Goal: Find specific page/section: Find specific page/section

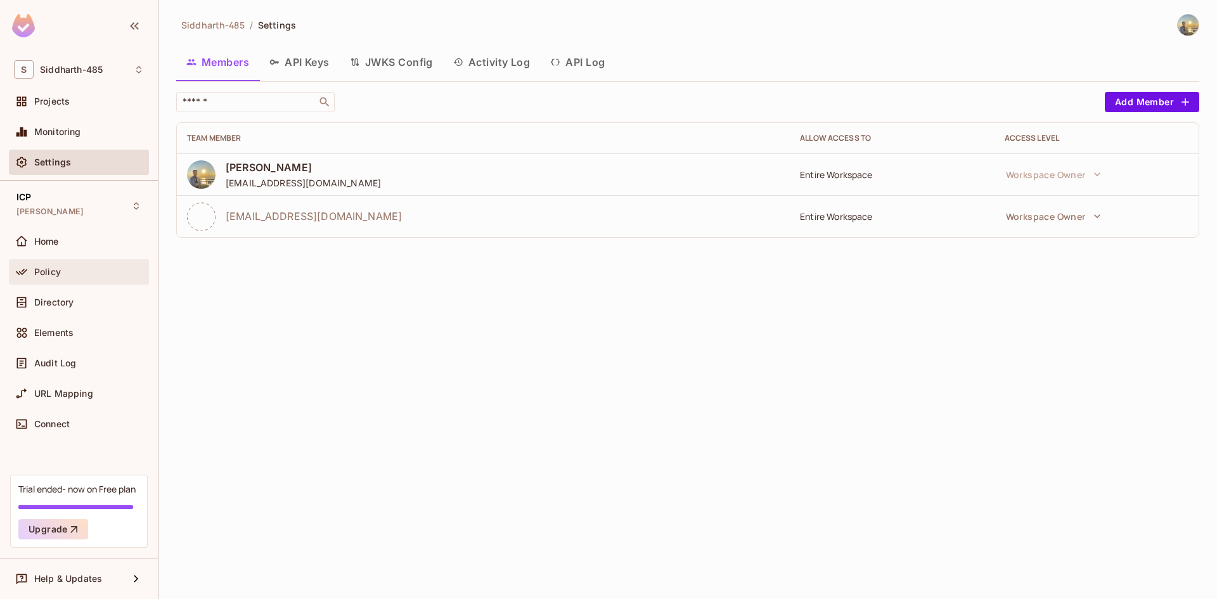
click at [105, 267] on div "Policy" at bounding box center [89, 272] width 110 height 10
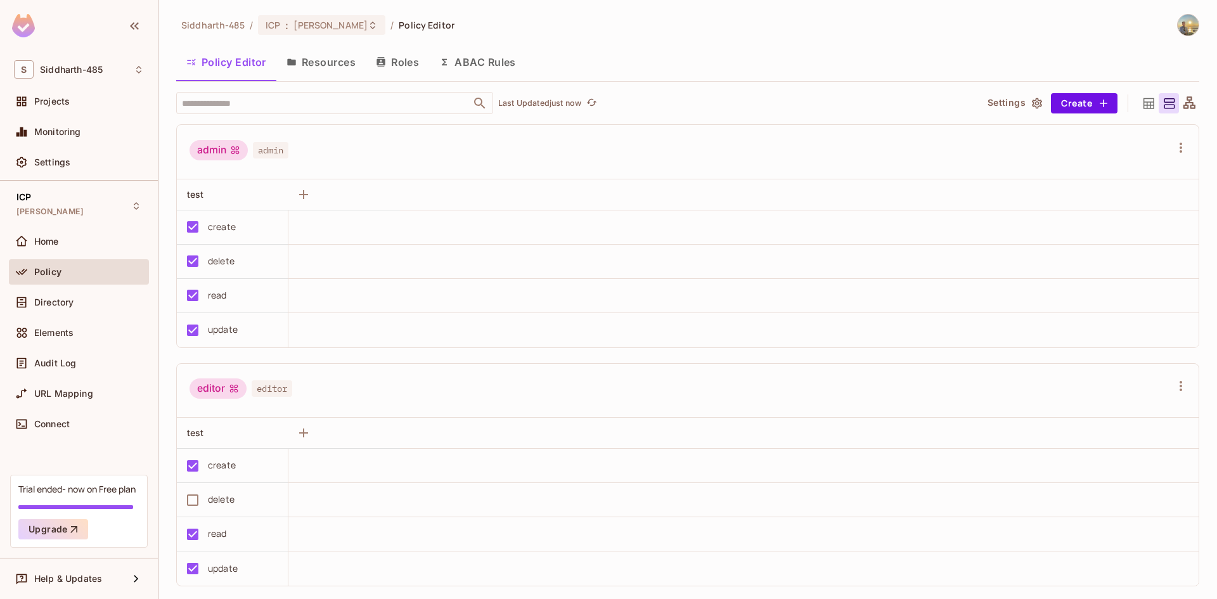
click at [326, 57] on button "Resources" at bounding box center [320, 62] width 89 height 32
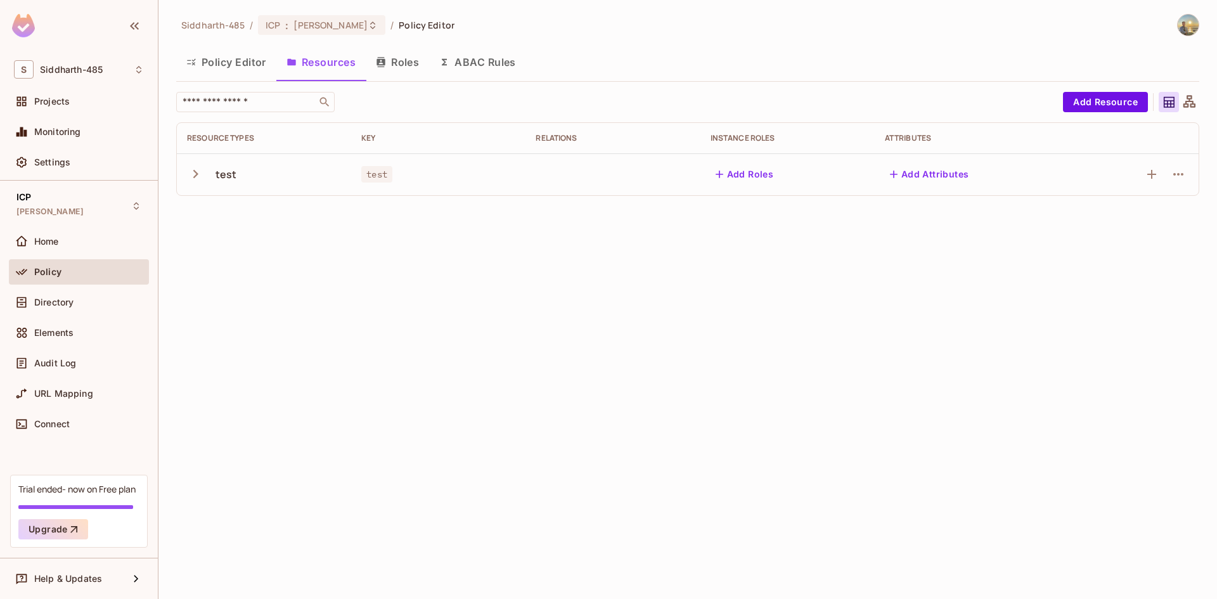
click at [198, 169] on icon "button" at bounding box center [195, 173] width 17 height 17
click at [252, 254] on div "create" at bounding box center [264, 258] width 154 height 12
click at [85, 308] on div "Directory" at bounding box center [79, 302] width 130 height 15
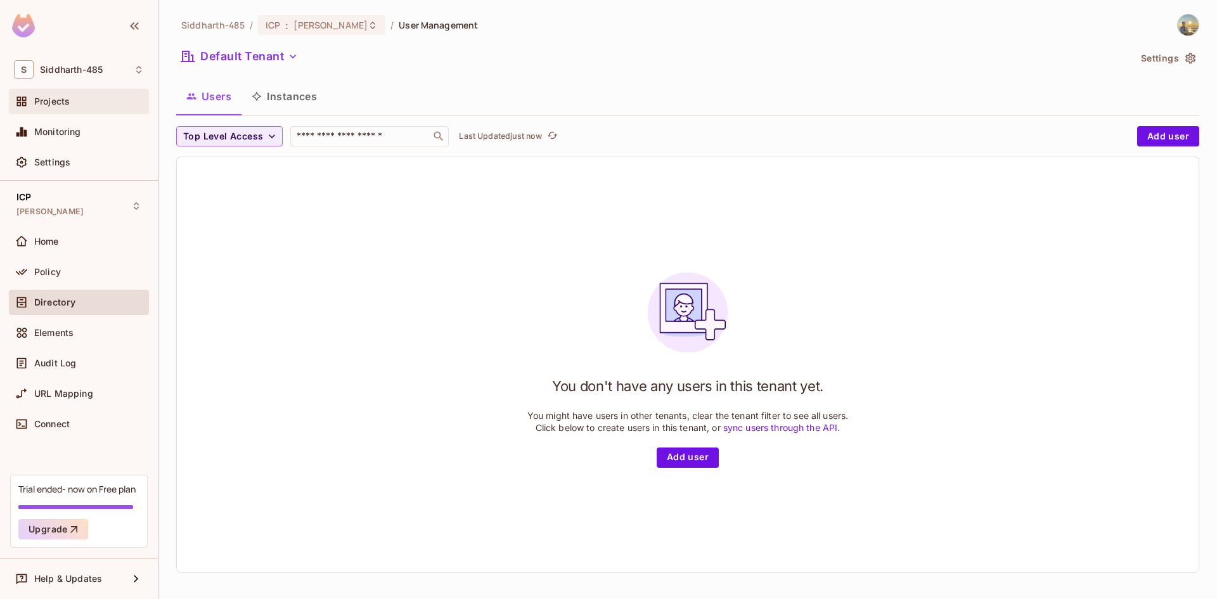
click at [63, 110] on div "Projects" at bounding box center [79, 101] width 140 height 25
